Goal: Information Seeking & Learning: Find specific fact

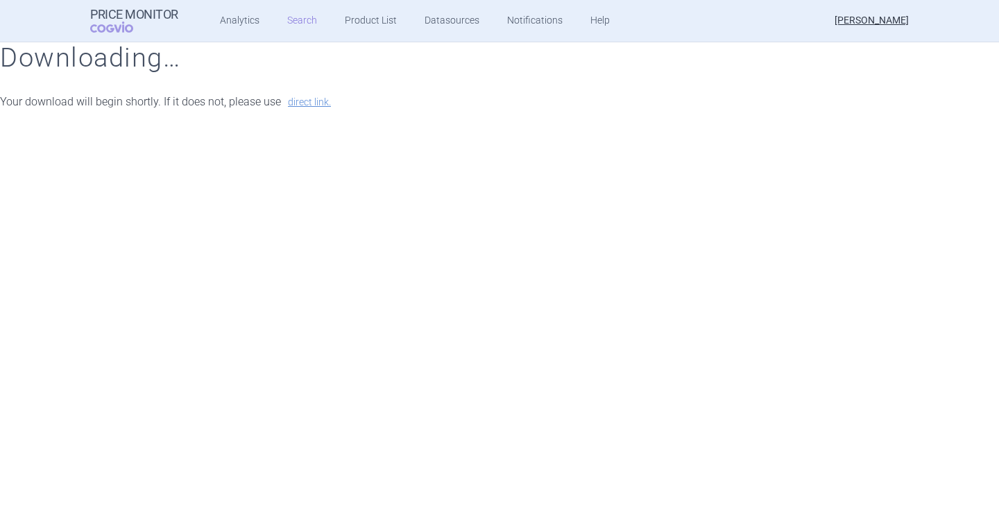
click at [291, 24] on link "Search" at bounding box center [302, 21] width 30 height 42
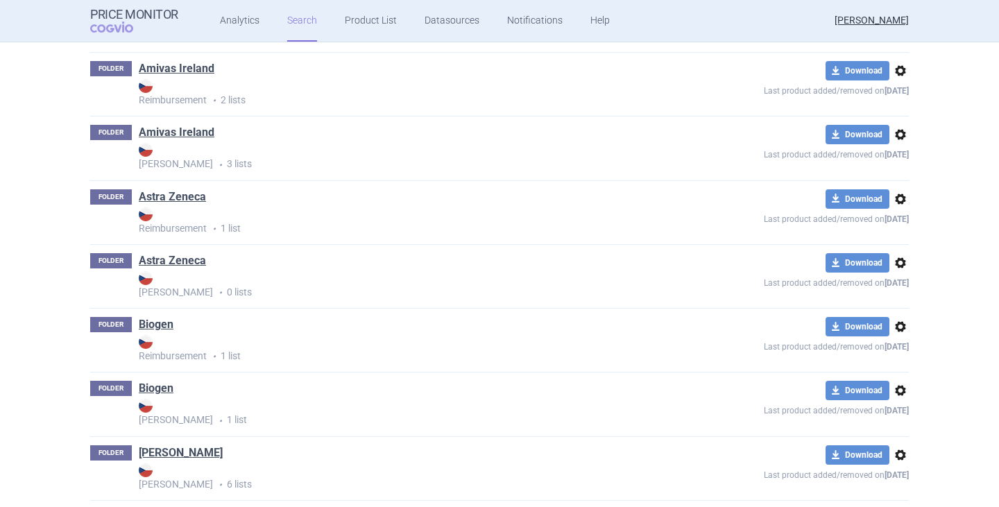
scroll to position [416, 0]
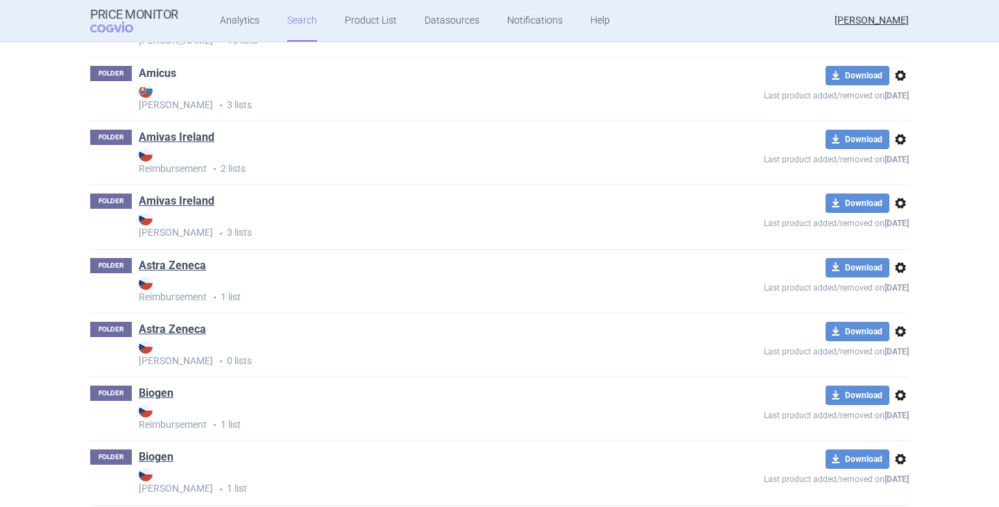
click at [162, 74] on link "Amicus" at bounding box center [157, 73] width 37 height 15
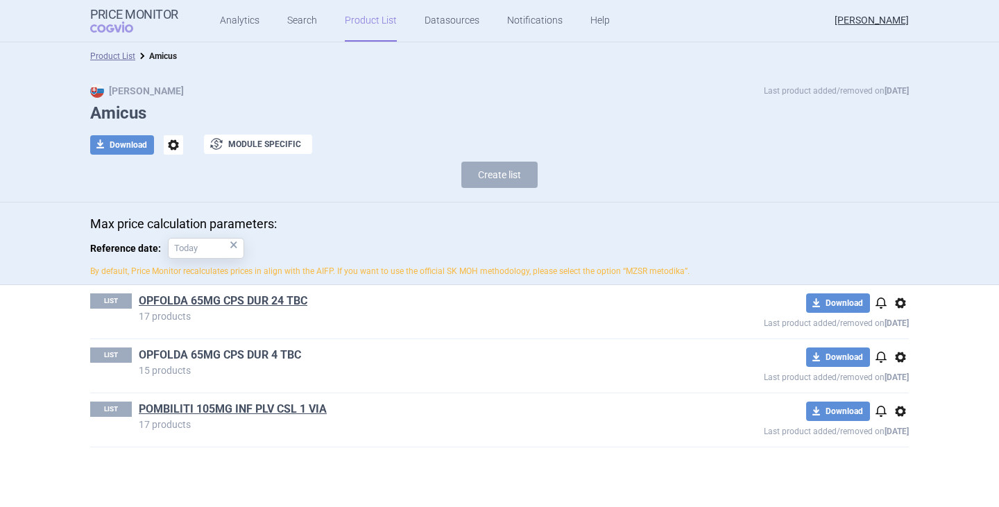
click at [227, 358] on link "OPFOLDA 65MG CPS DUR 4 TBC" at bounding box center [220, 354] width 162 height 15
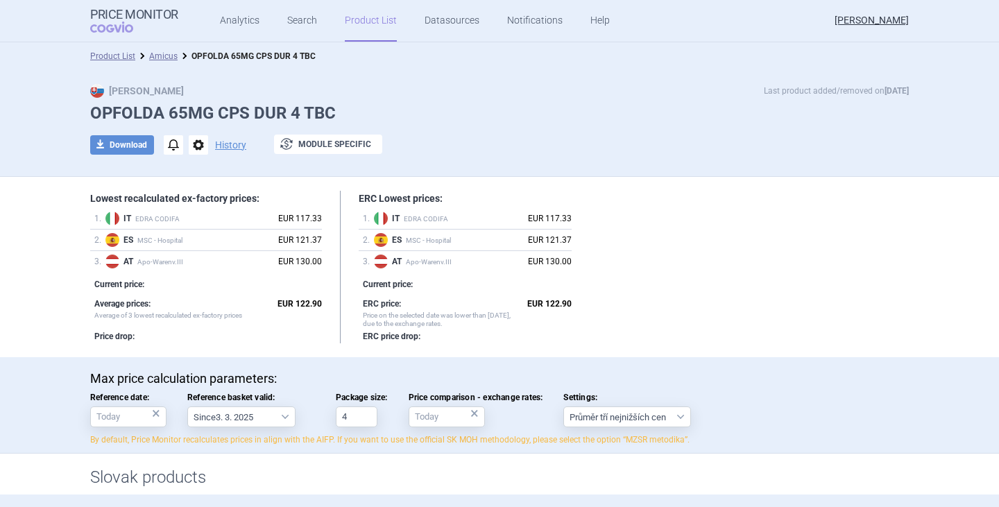
click at [723, 329] on div "Lowest recalculated ex-factory prices: 1 . IT EDRA CODIFA EUR 117.33 2 . ES MSC…" at bounding box center [499, 267] width 818 height 153
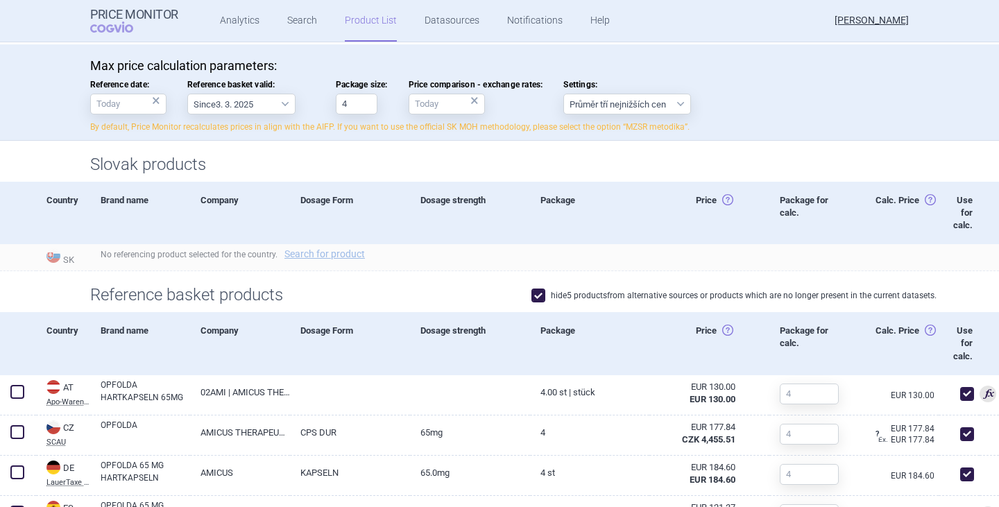
scroll to position [624, 0]
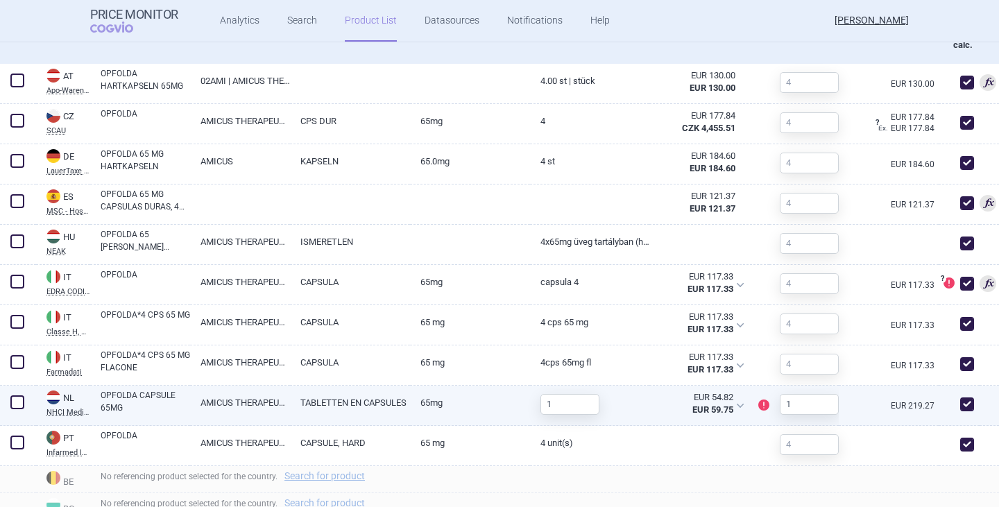
click at [117, 401] on link "OPFOLDA CAPSULE 65MG" at bounding box center [145, 401] width 89 height 25
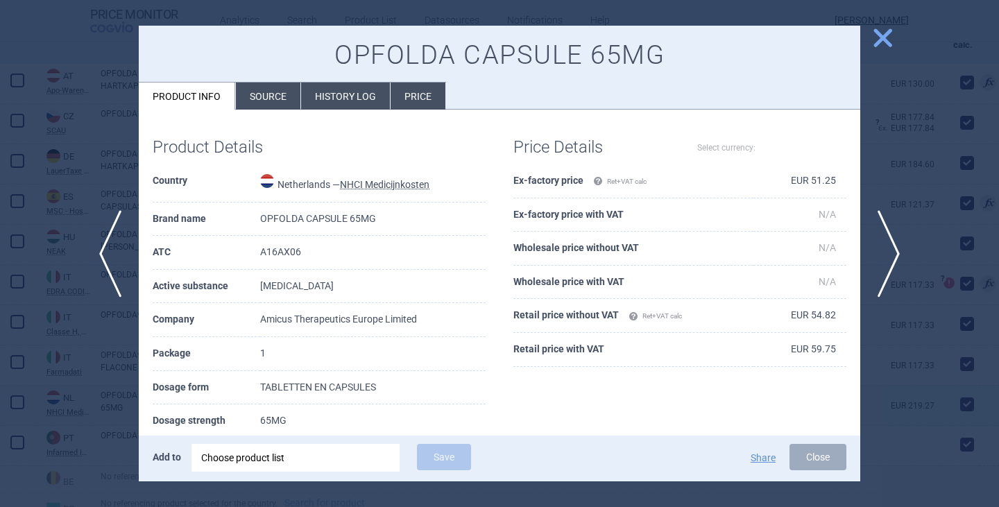
select select "EUR"
click at [278, 97] on li "Source" at bounding box center [268, 96] width 65 height 27
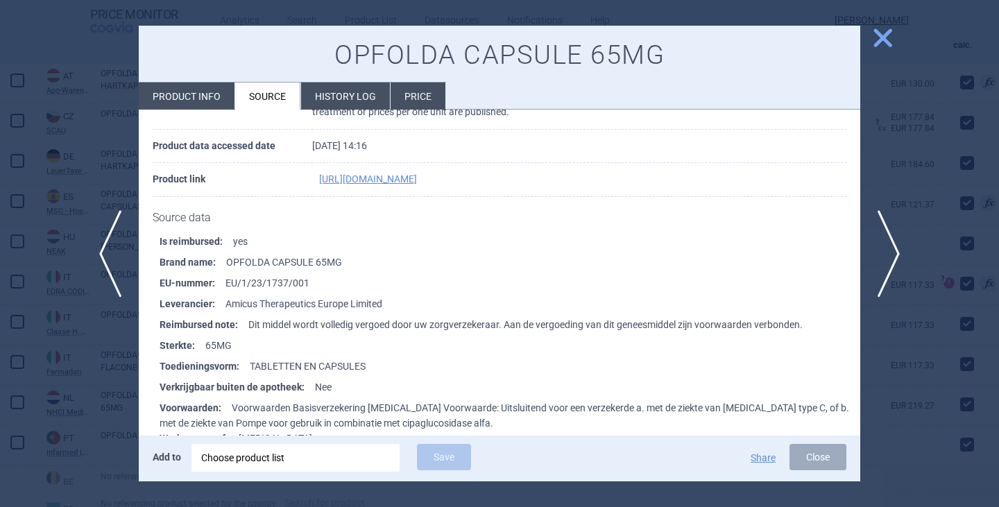
scroll to position [69, 0]
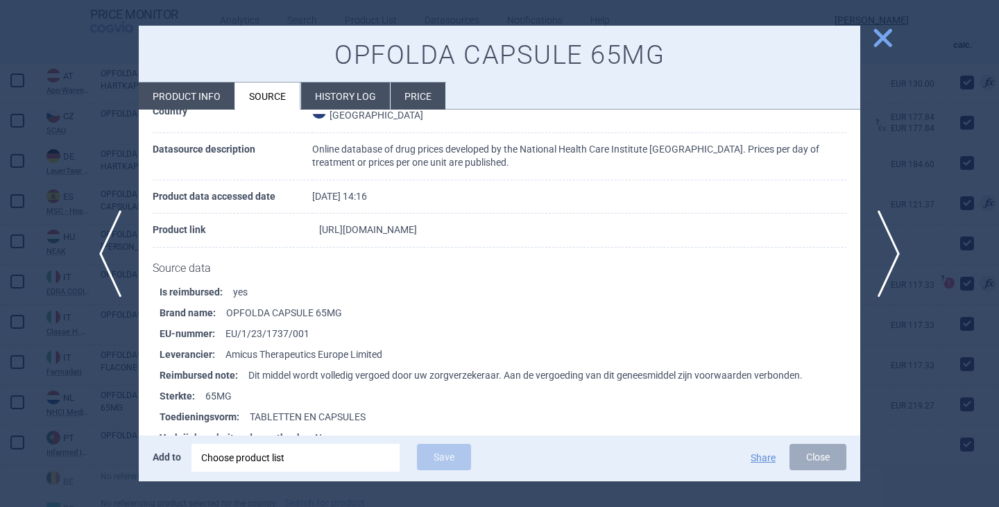
click at [356, 234] on link "https://www.medicijnkosten.nl/medicijn?artikel=OPFOLDA+CAPSULE+65MG&id=3262a594…" at bounding box center [368, 230] width 98 height 10
select select "EUR"
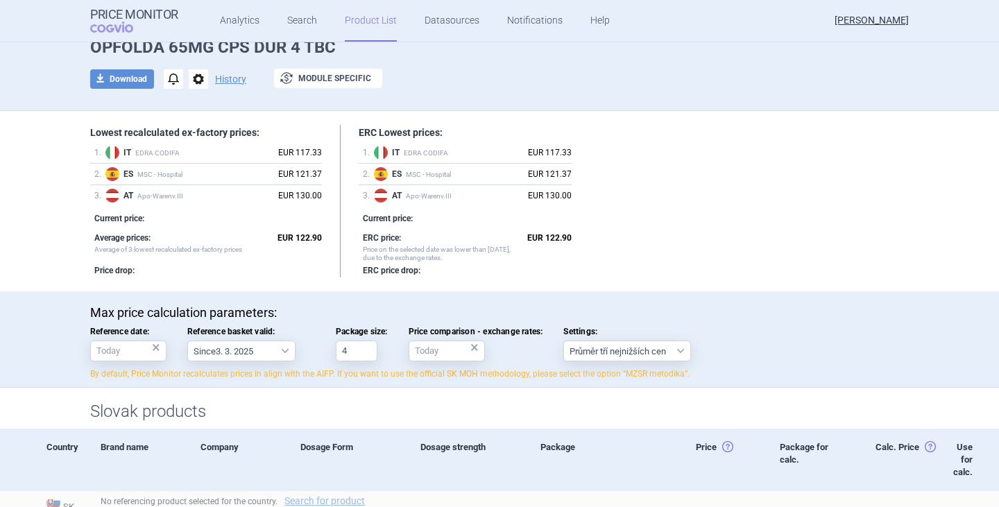
scroll to position [485, 0]
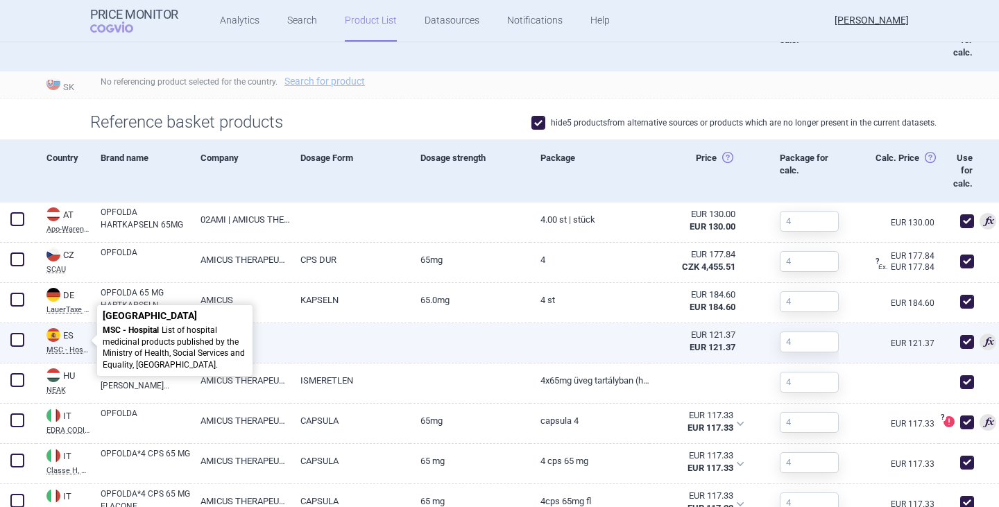
click at [65, 337] on div "ES" at bounding box center [68, 335] width 44 height 15
select select "EUR"
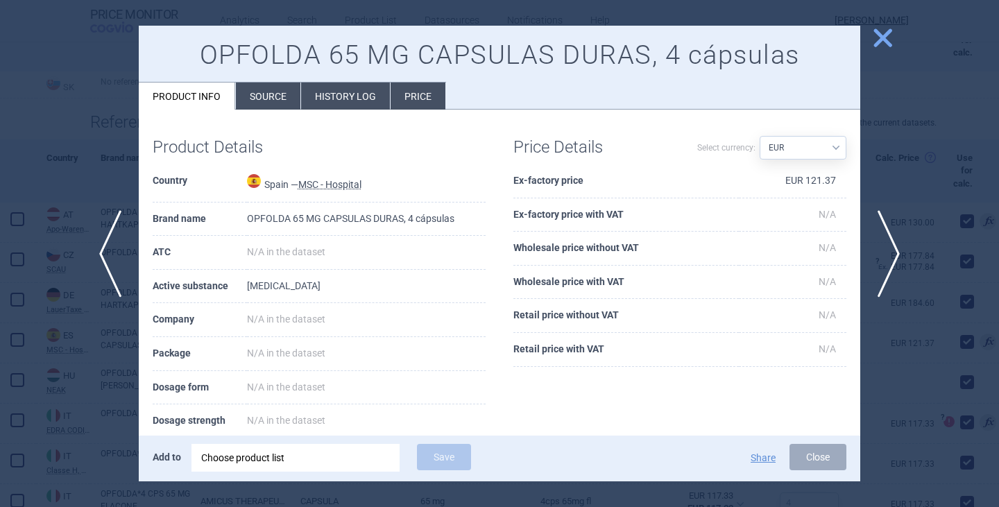
click at [269, 92] on li "Source" at bounding box center [268, 96] width 65 height 27
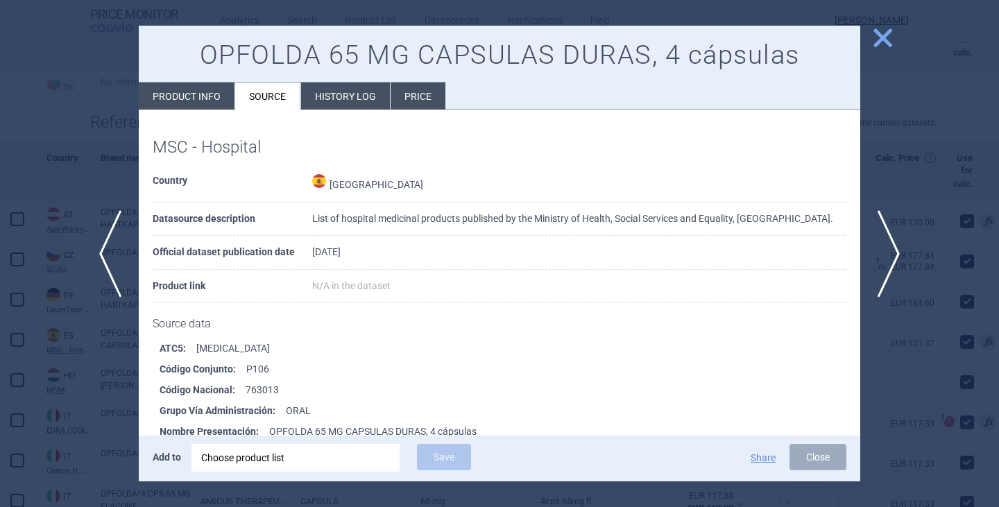
click at [199, 98] on li "Product info" at bounding box center [187, 96] width 96 height 27
select select "EUR"
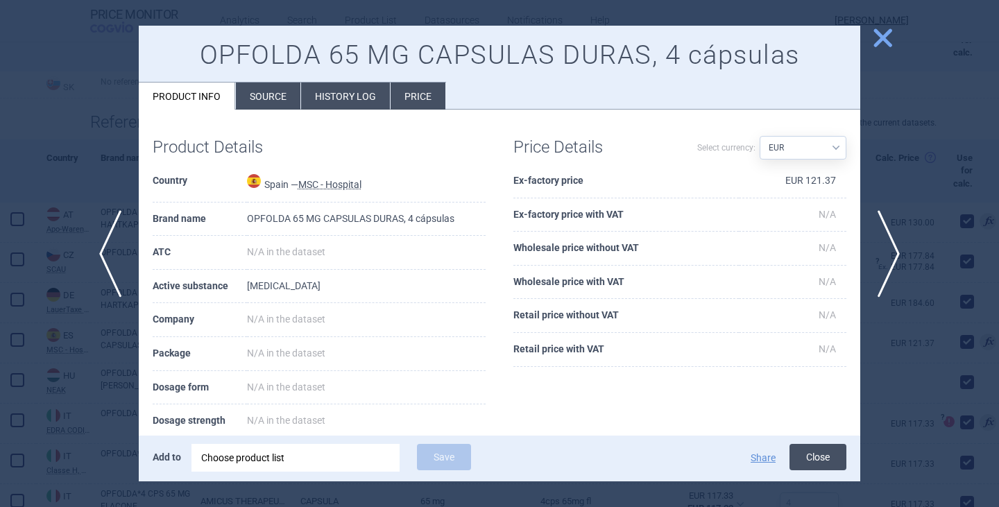
click at [820, 460] on button "Close" at bounding box center [817, 457] width 57 height 26
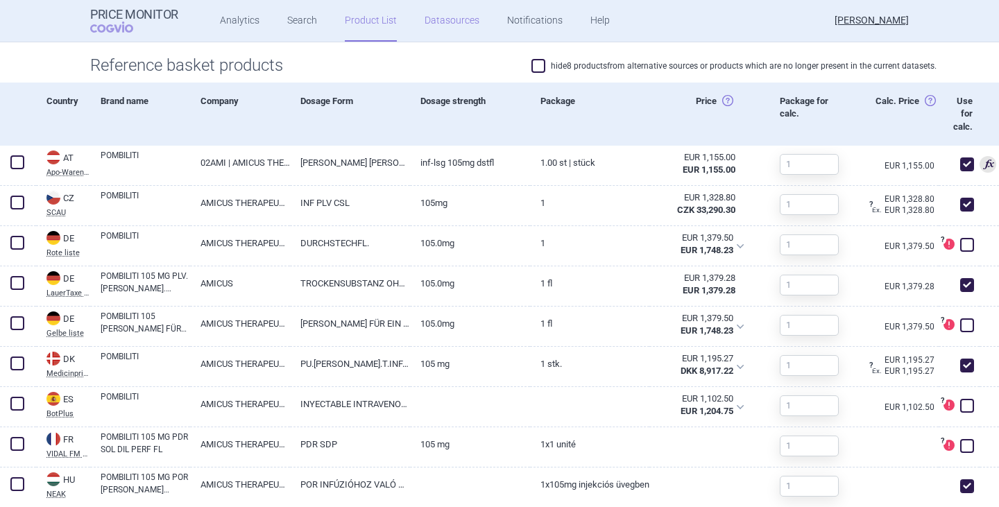
scroll to position [416, 0]
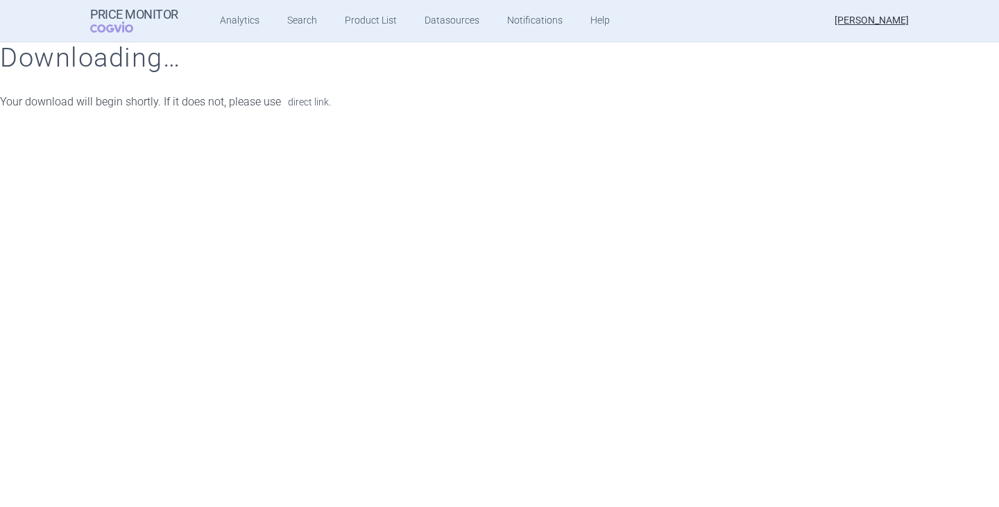
click at [308, 99] on link "direct link." at bounding box center [309, 102] width 43 height 10
click at [200, 277] on div "Price Monitor COGVIO Analytics Search Product List Datasources Notifications He…" at bounding box center [499, 253] width 999 height 507
